Goal: Transaction & Acquisition: Book appointment/travel/reservation

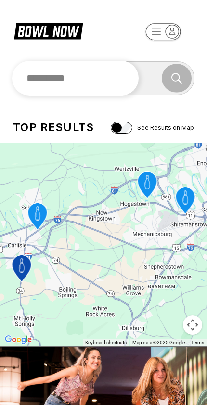
click at [45, 72] on input "text" at bounding box center [75, 78] width 127 height 35
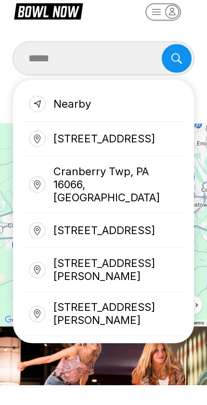
click at [144, 181] on div "Cranberry Twp, PA 16066, [GEOGRAPHIC_DATA]" at bounding box center [103, 204] width 167 height 57
type input "**********"
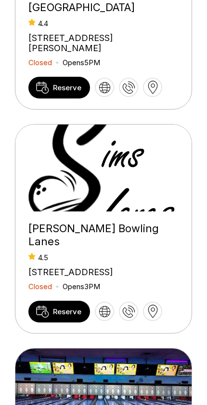
scroll to position [457, 0]
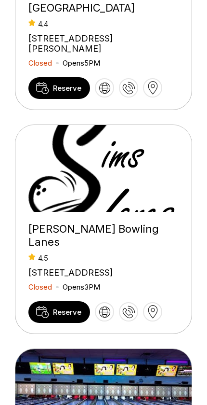
click at [73, 323] on link "Reserve" at bounding box center [59, 312] width 62 height 22
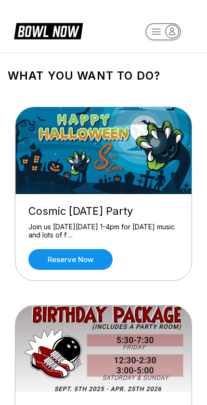
click at [88, 262] on link "Reserve now" at bounding box center [70, 259] width 84 height 21
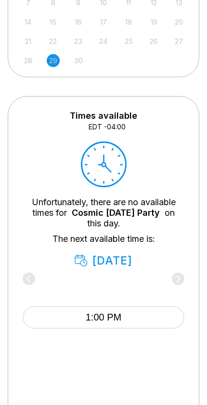
click at [138, 314] on button "1:00 PM" at bounding box center [104, 317] width 162 height 23
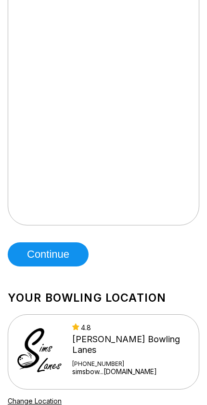
click at [63, 253] on button "Continue" at bounding box center [48, 254] width 81 height 24
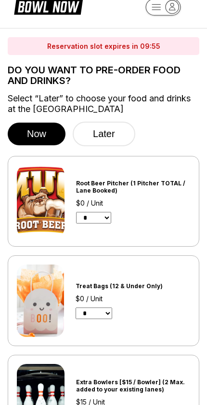
scroll to position [25, 0]
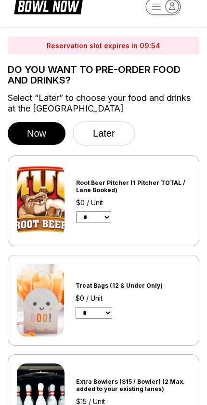
click at [94, 313] on select "* * * * * * * * * * ** ** ** ** ** ** ** ** ** ** ** ** ** ** ** ** ** ** ** **…" at bounding box center [94, 313] width 37 height 12
select select "*"
click at [94, 220] on select "* * * * * *" at bounding box center [93, 217] width 35 height 12
select select "*"
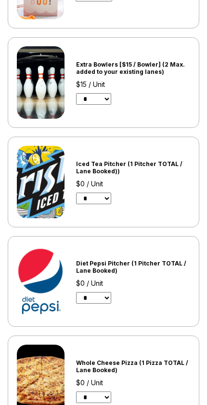
click at [83, 303] on select "* * * * * *" at bounding box center [93, 298] width 35 height 12
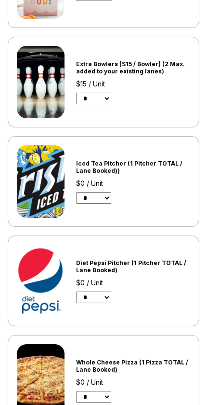
select select "*"
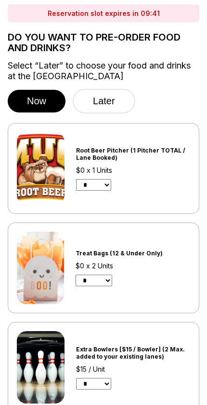
click at [93, 191] on select "* * * * * *" at bounding box center [93, 185] width 35 height 12
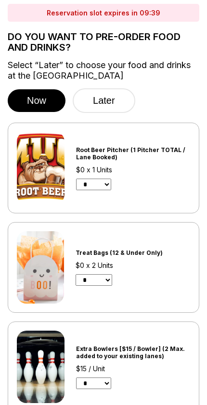
select select "*"
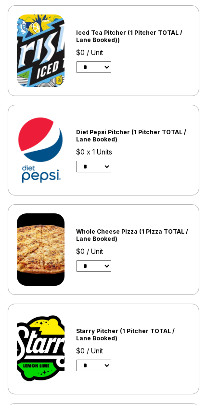
scroll to position [474, 0]
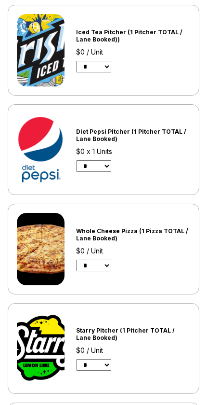
click at [93, 266] on select "* * * * * *" at bounding box center [93, 266] width 35 height 12
select select "*"
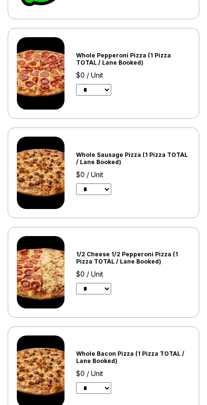
scroll to position [851, 0]
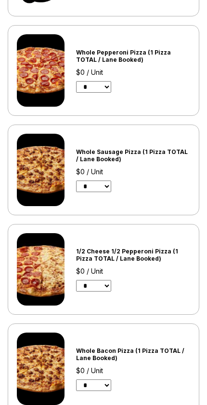
click at [86, 288] on select "* * * * * *" at bounding box center [93, 286] width 35 height 12
select select "*"
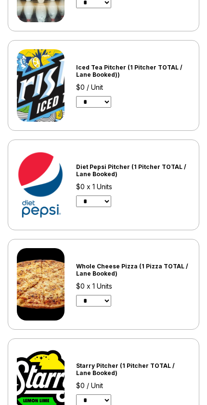
scroll to position [438, 0]
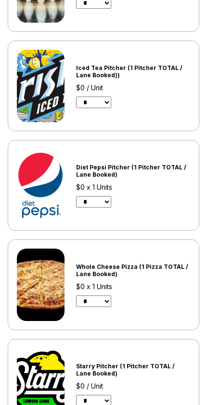
click at [91, 305] on select "* * * * * *" at bounding box center [93, 301] width 35 height 12
select select "*"
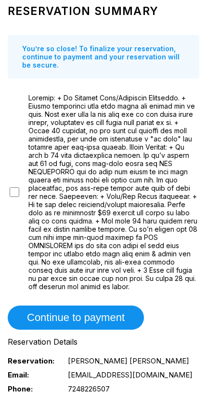
click at [102, 325] on button "Continue to payment" at bounding box center [76, 317] width 137 height 24
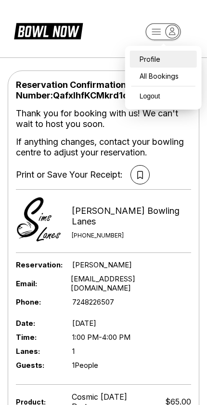
click at [160, 55] on div "Profile" at bounding box center [163, 59] width 67 height 17
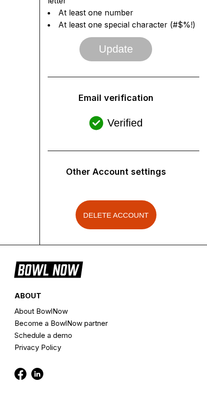
scroll to position [508, 0]
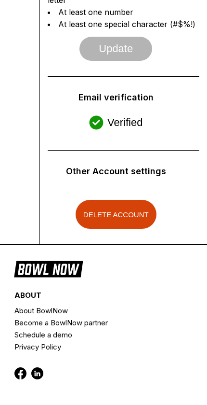
click at [138, 166] on div "Other Account settings" at bounding box center [116, 171] width 100 height 11
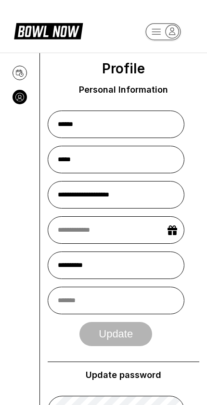
scroll to position [0, 0]
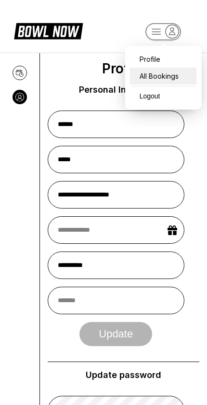
click at [172, 76] on div "All Bookings" at bounding box center [163, 76] width 67 height 17
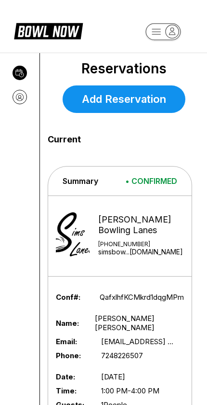
click at [20, 97] on icon at bounding box center [20, 97] width 8 height 13
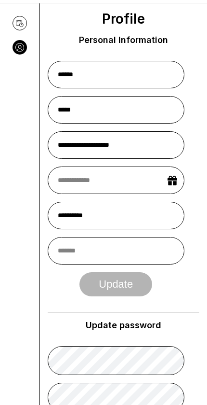
scroll to position [50, 0]
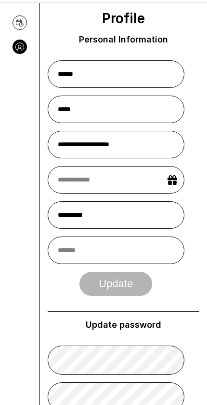
click at [16, 27] on icon at bounding box center [20, 23] width 8 height 12
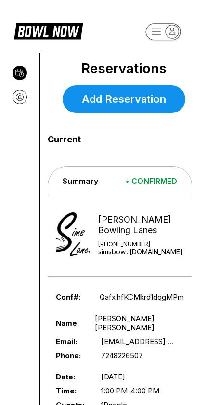
click at [21, 95] on icon at bounding box center [20, 97] width 8 height 13
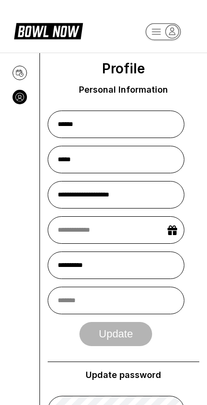
click at [25, 68] on button at bounding box center [20, 73] width 14 height 14
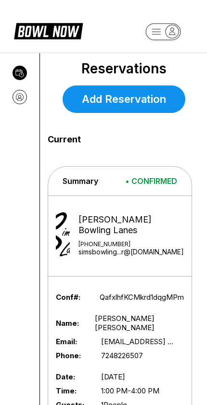
scroll to position [53, 0]
